Goal: Participate in discussion: Engage in conversation with other users on a specific topic

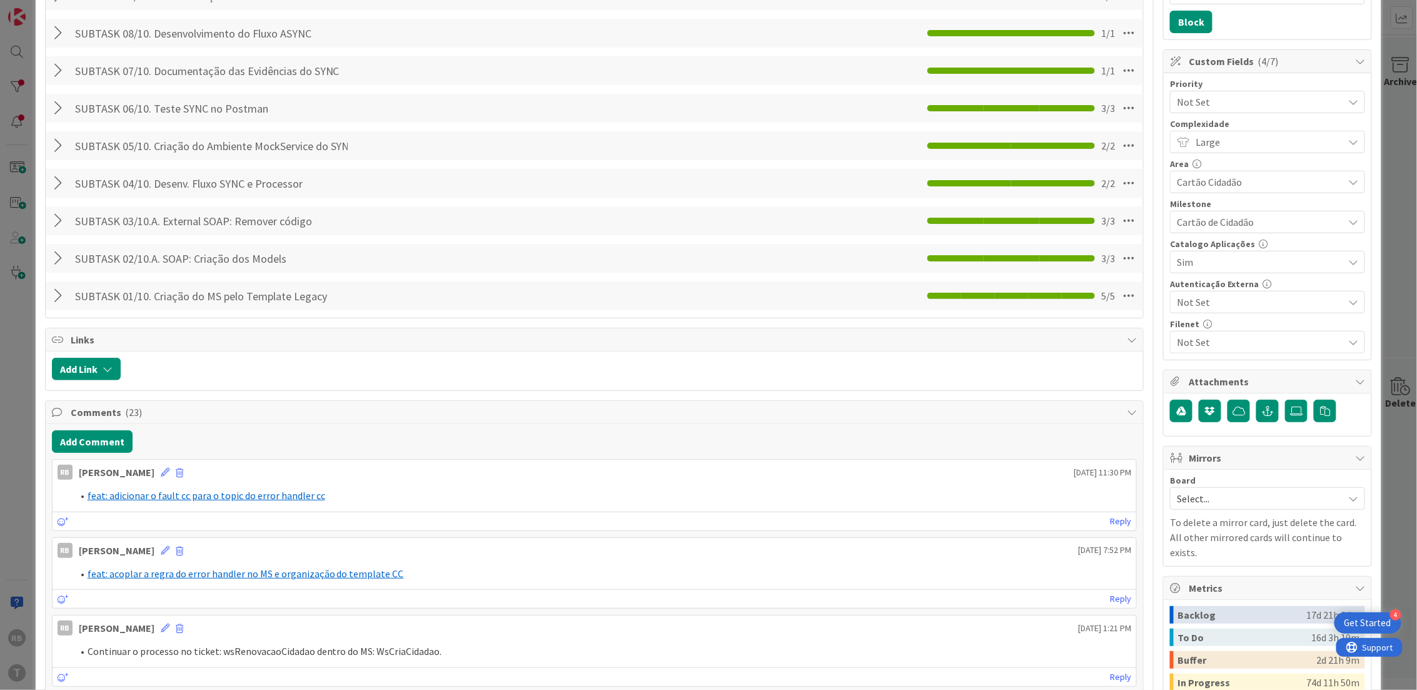
scroll to position [417, 0]
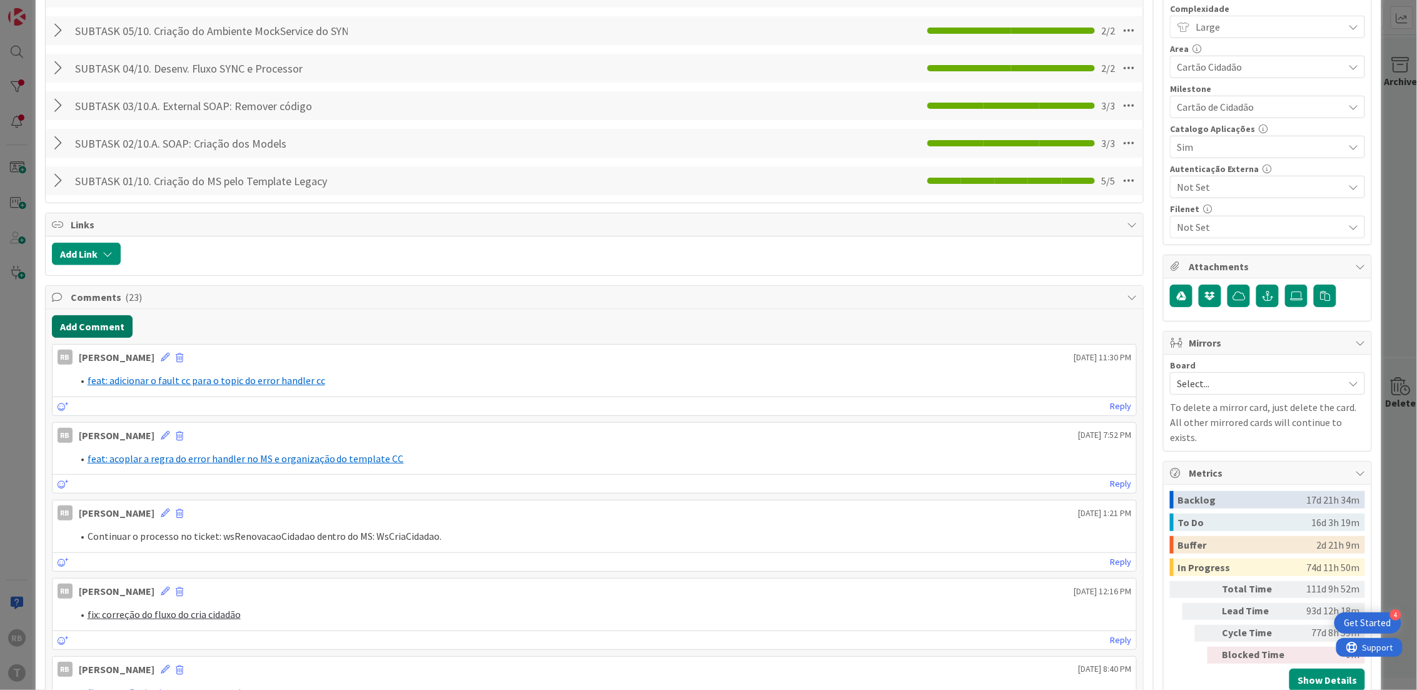
click at [108, 323] on button "Add Comment" at bounding box center [92, 326] width 81 height 23
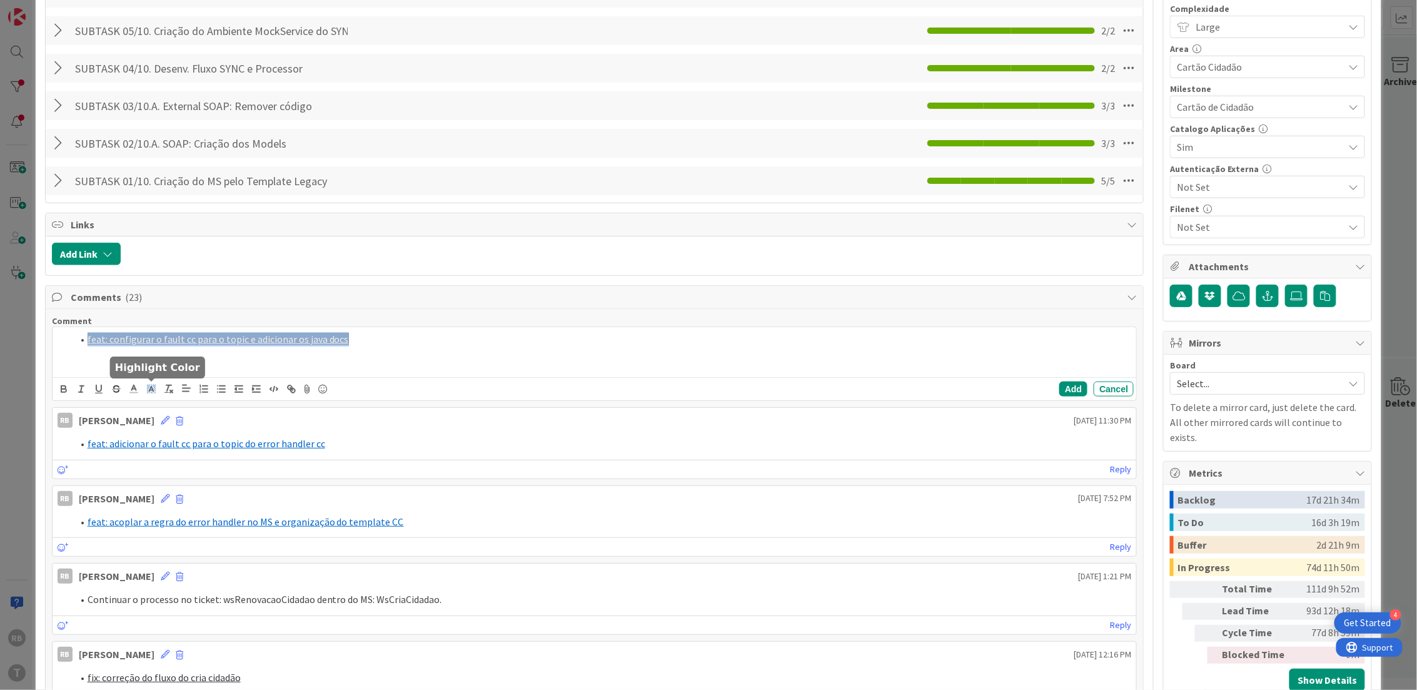
click at [155, 392] on icon at bounding box center [151, 388] width 11 height 11
click at [158, 417] on span at bounding box center [153, 418] width 10 height 10
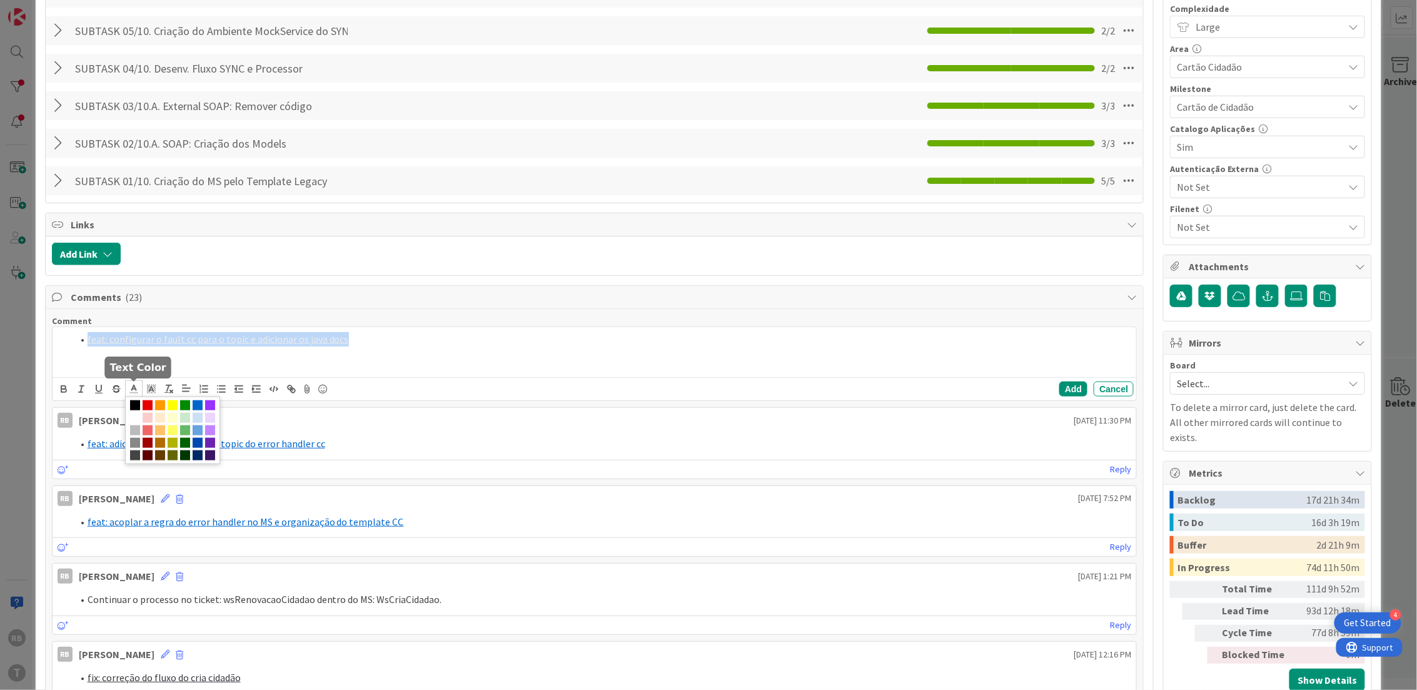
click at [134, 389] on line at bounding box center [133, 389] width 3 height 0
click at [194, 408] on span at bounding box center [198, 405] width 10 height 10
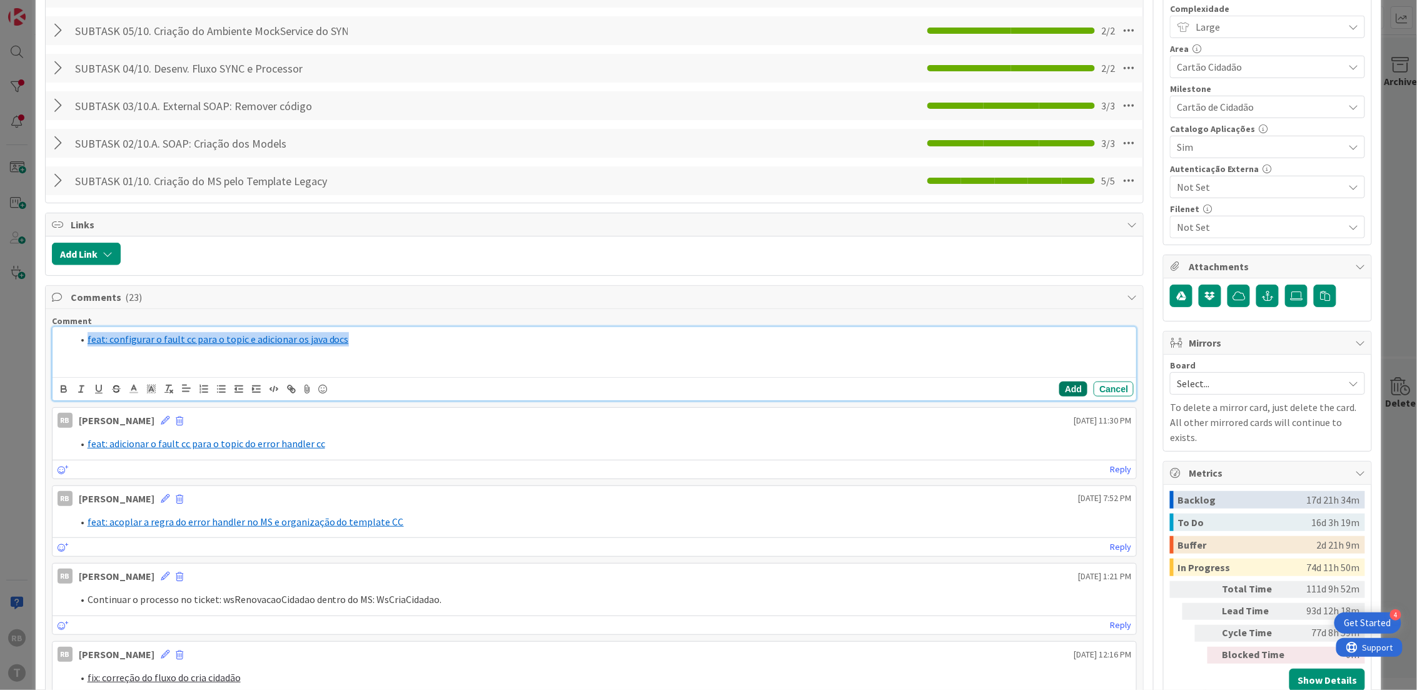
click at [1060, 387] on button "Add" at bounding box center [1074, 389] width 28 height 15
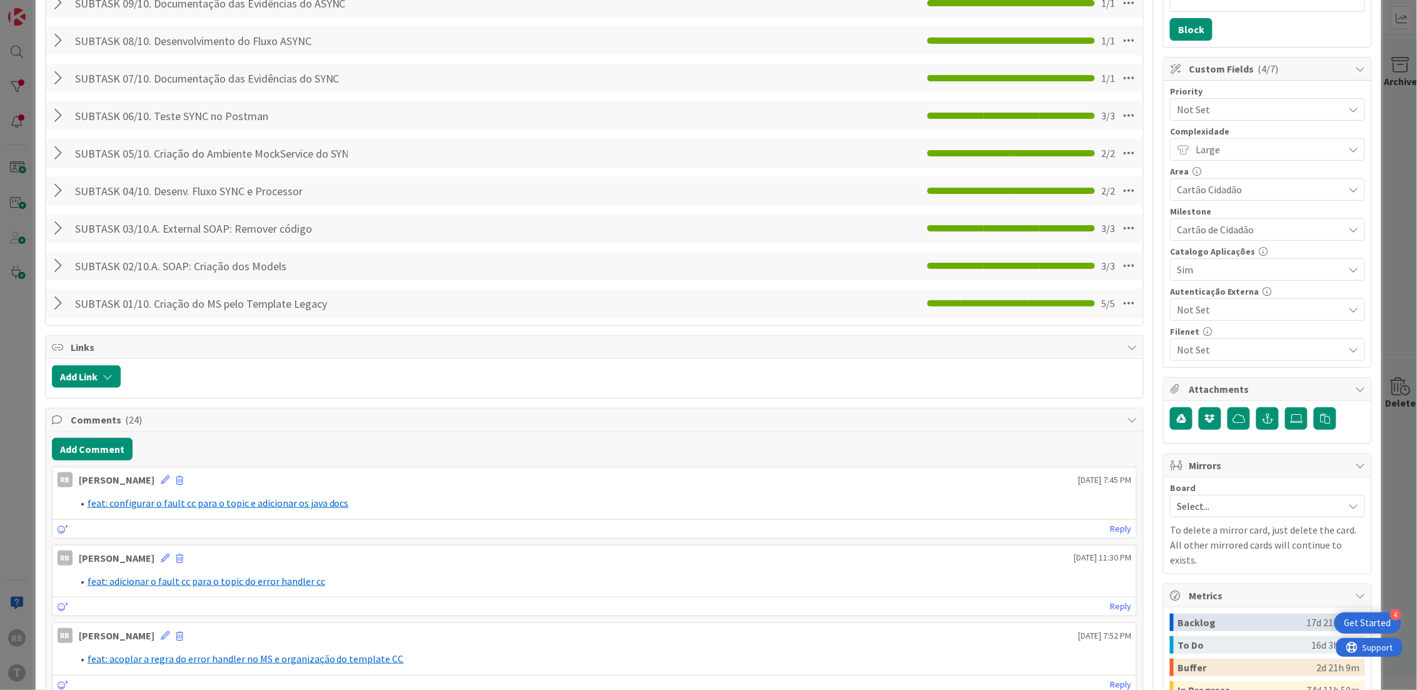
scroll to position [0, 0]
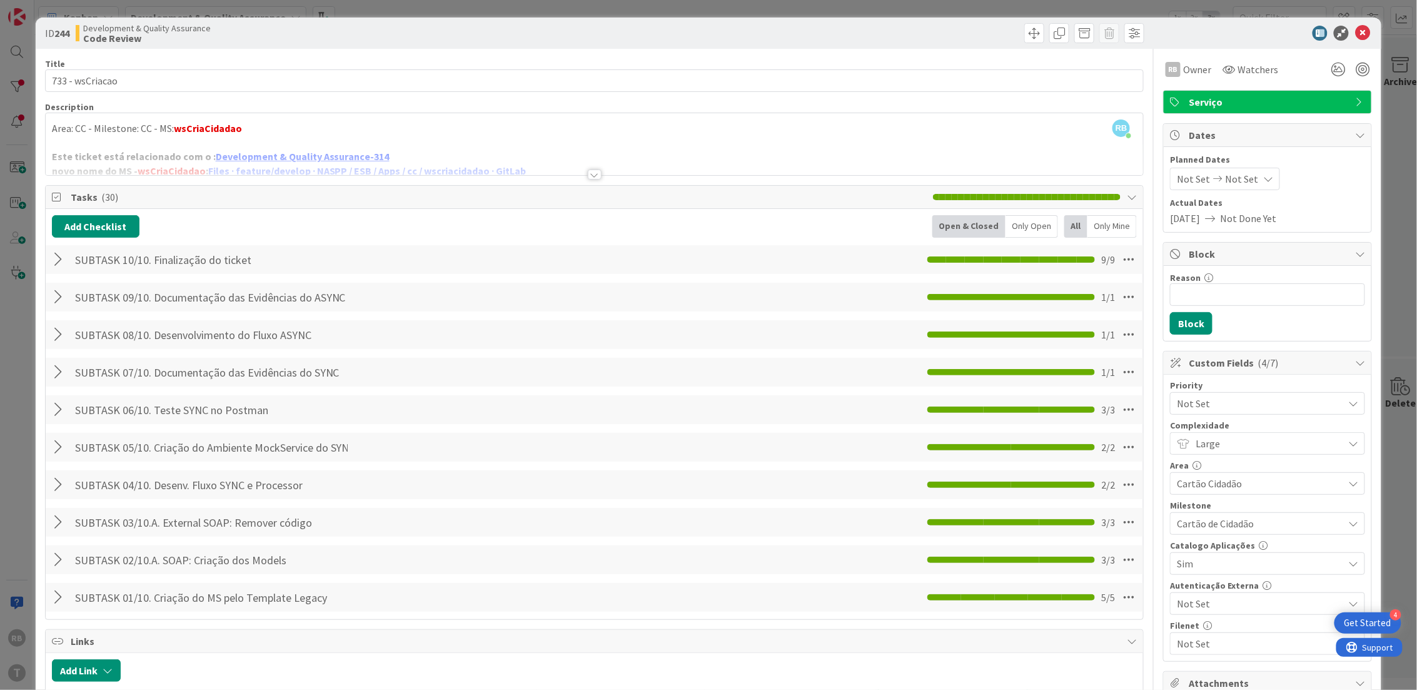
click at [56, 257] on div at bounding box center [60, 259] width 16 height 23
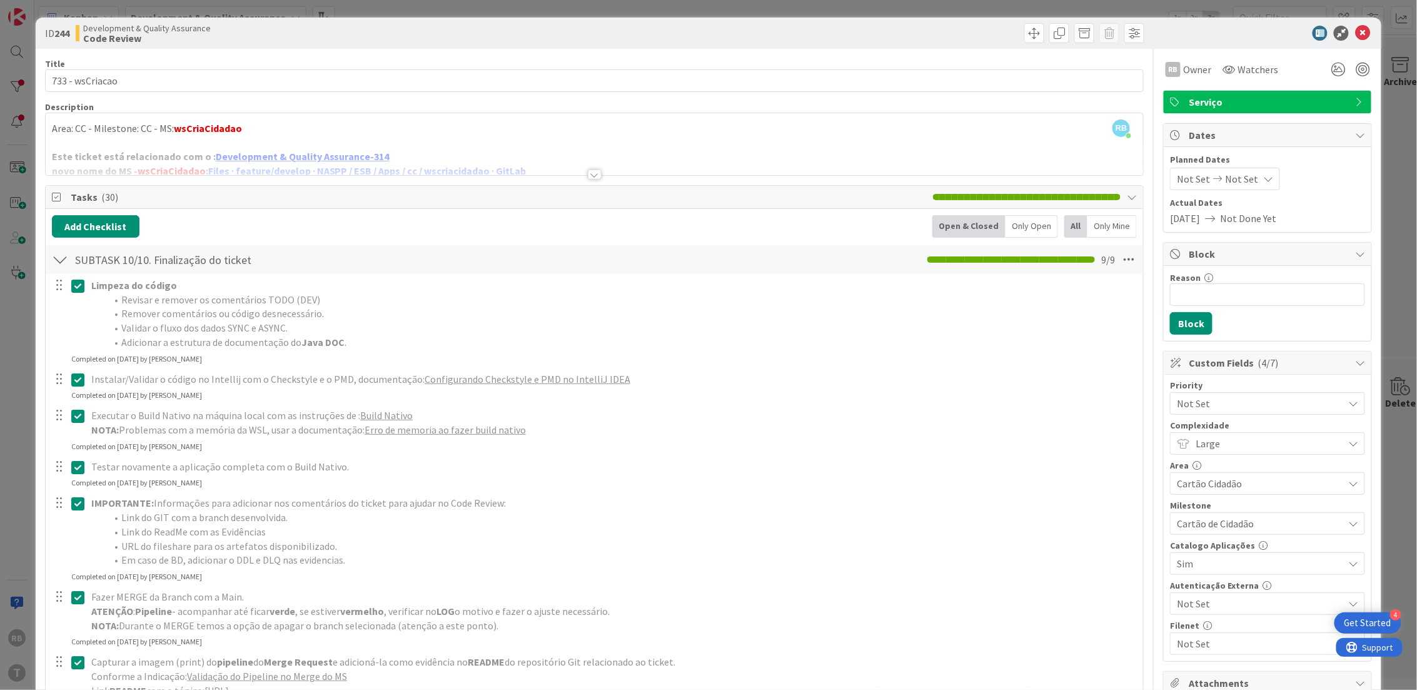
click at [56, 257] on div at bounding box center [60, 259] width 16 height 23
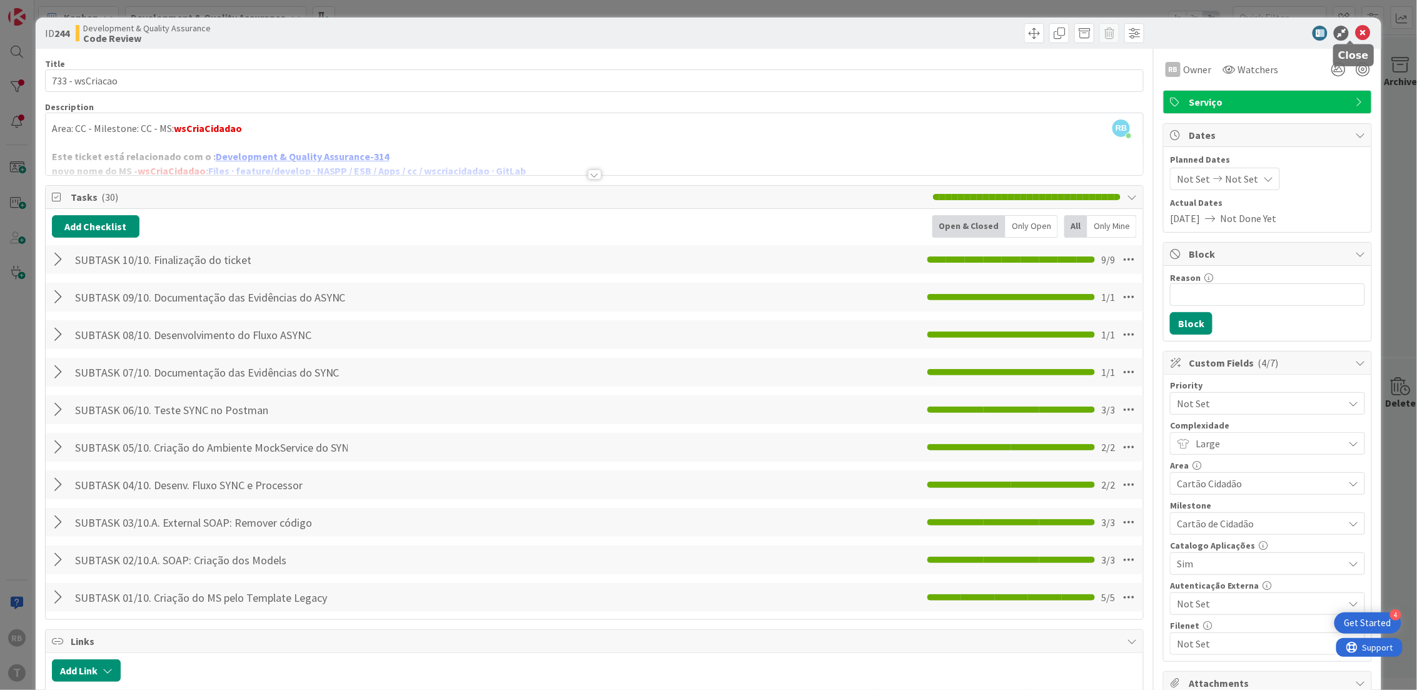
click at [1355, 30] on icon at bounding box center [1362, 33] width 15 height 15
